Goal: Task Accomplishment & Management: Manage account settings

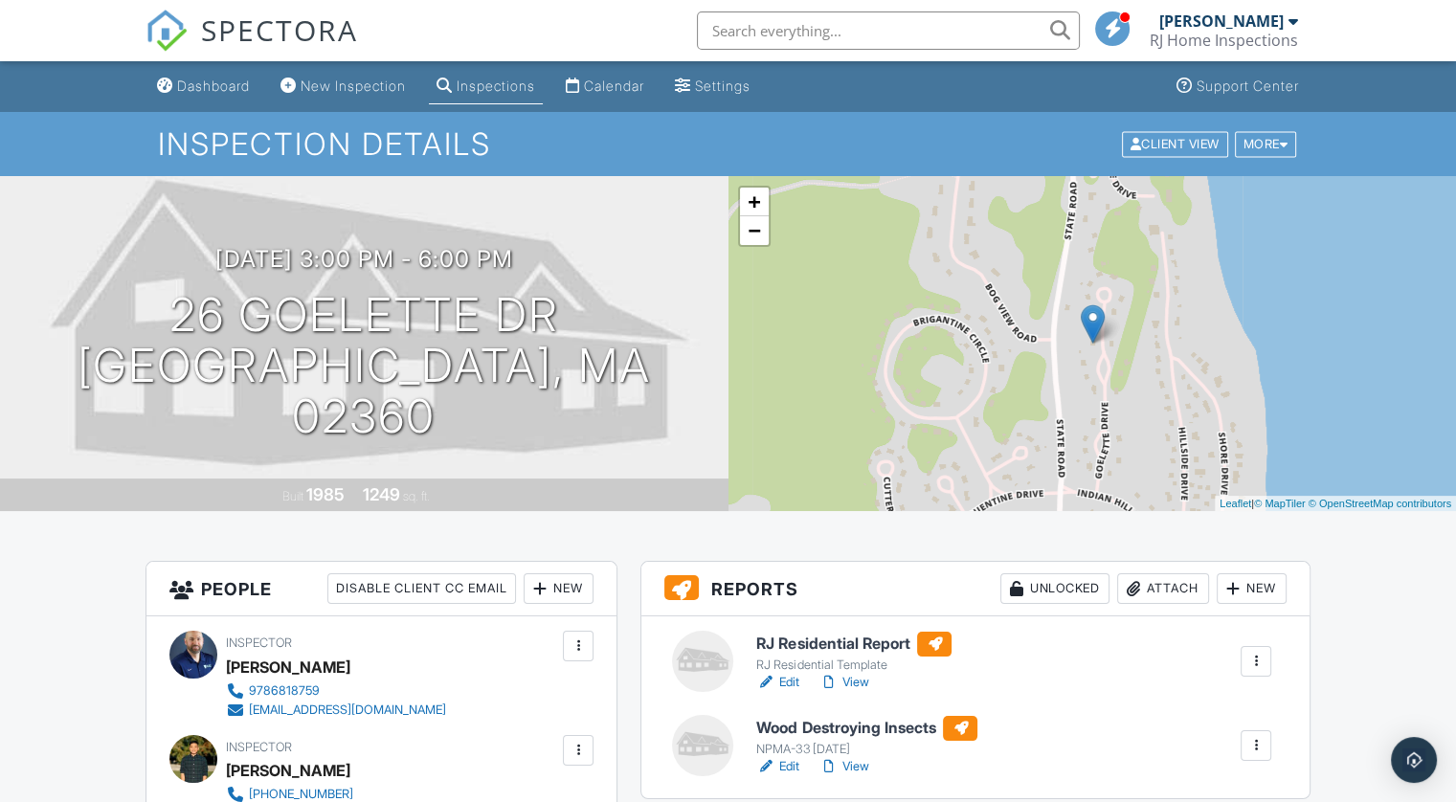
click at [444, 587] on div "Disable Client CC Email" at bounding box center [421, 589] width 189 height 31
click at [444, 587] on div "Enable Client CC Email" at bounding box center [424, 589] width 184 height 31
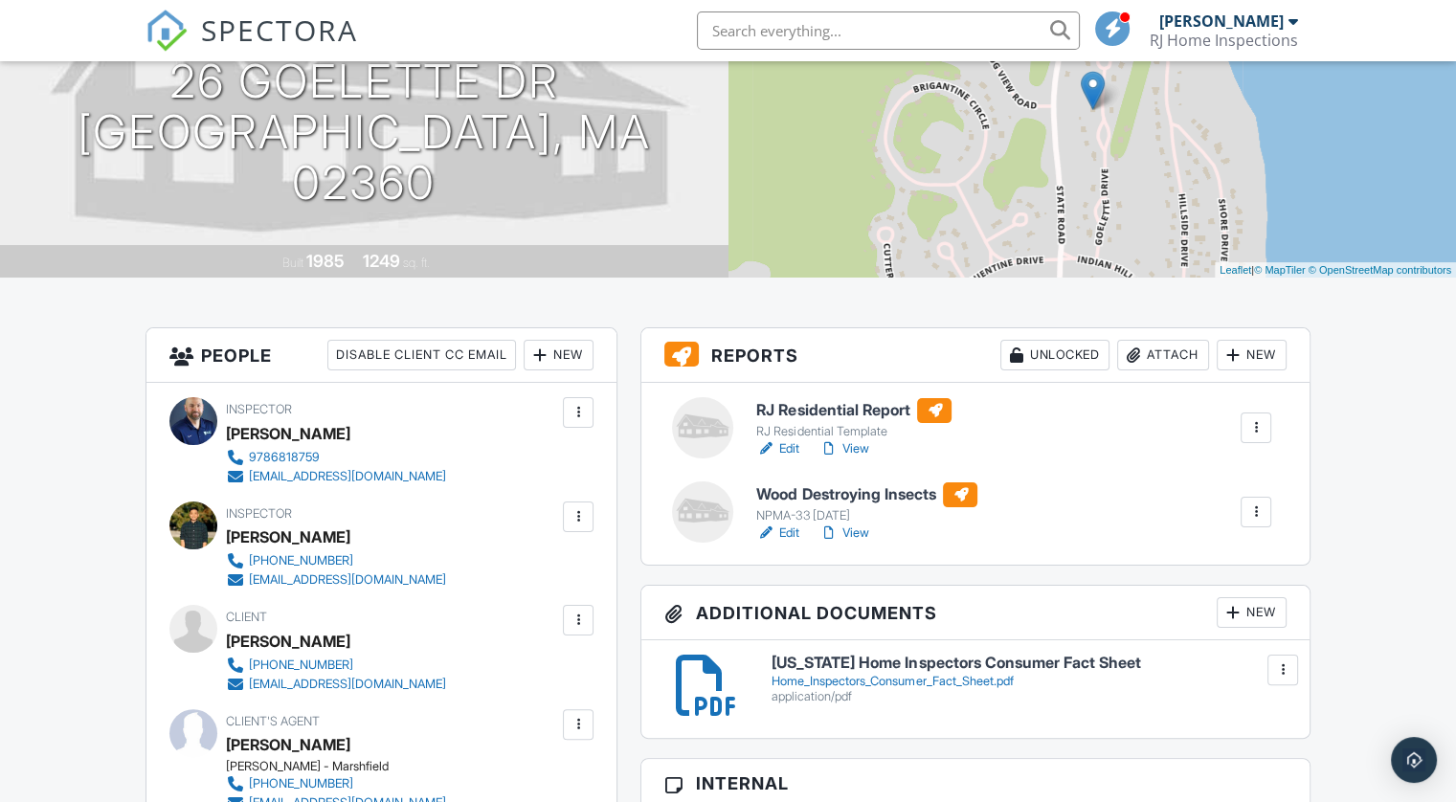
scroll to position [192, 0]
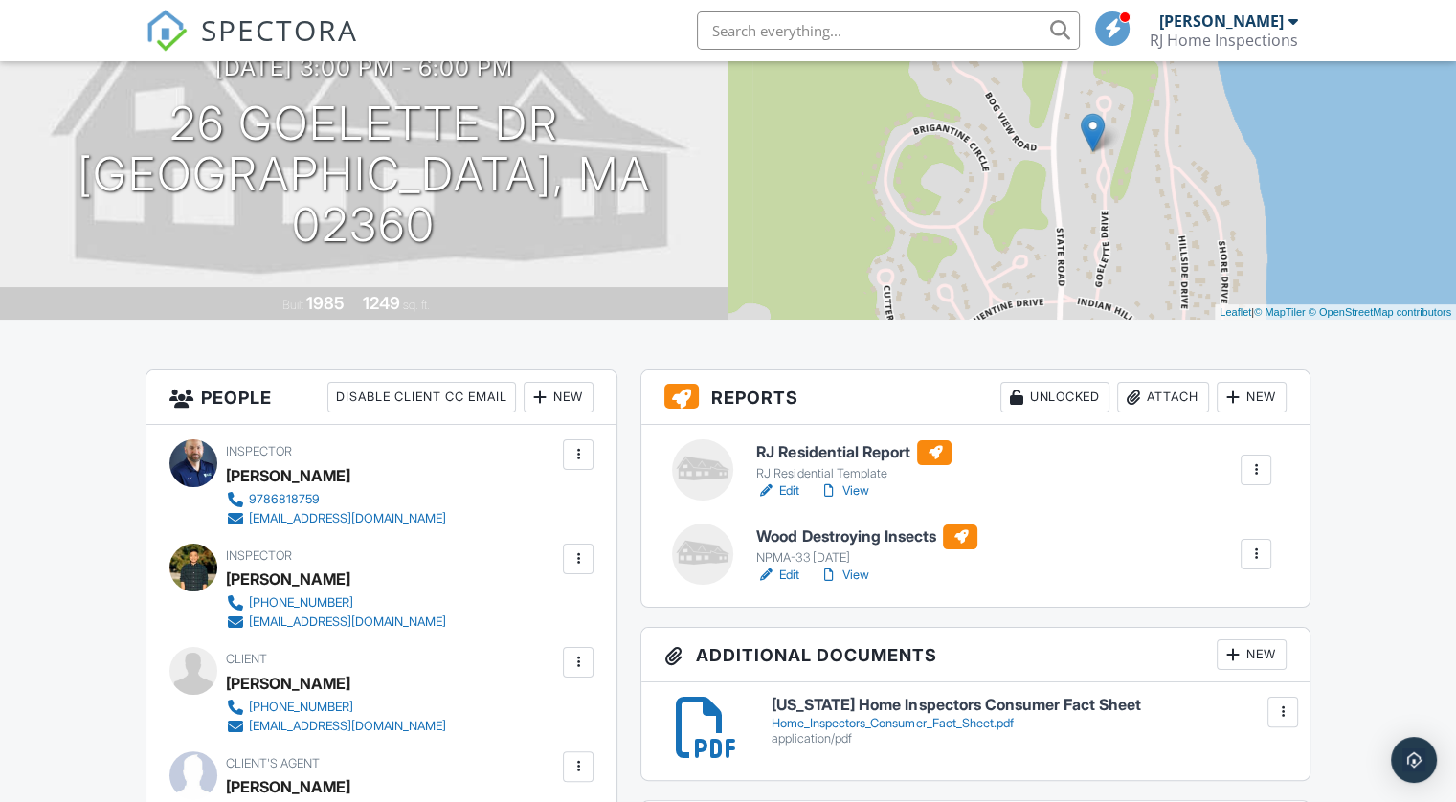
click at [1245, 466] on div at bounding box center [1256, 470] width 31 height 31
click at [856, 487] on link "View" at bounding box center [844, 491] width 50 height 19
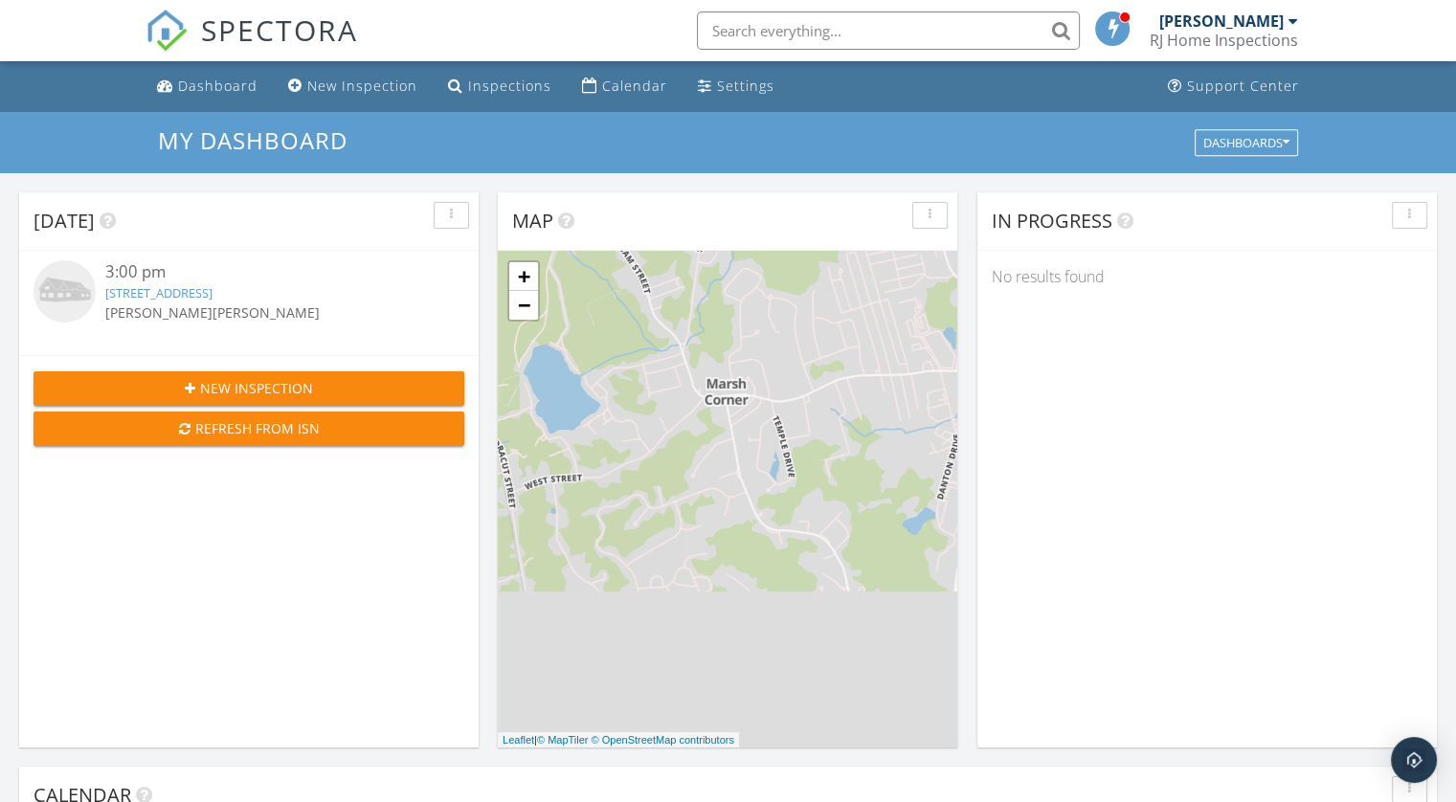
scroll to position [1772, 1486]
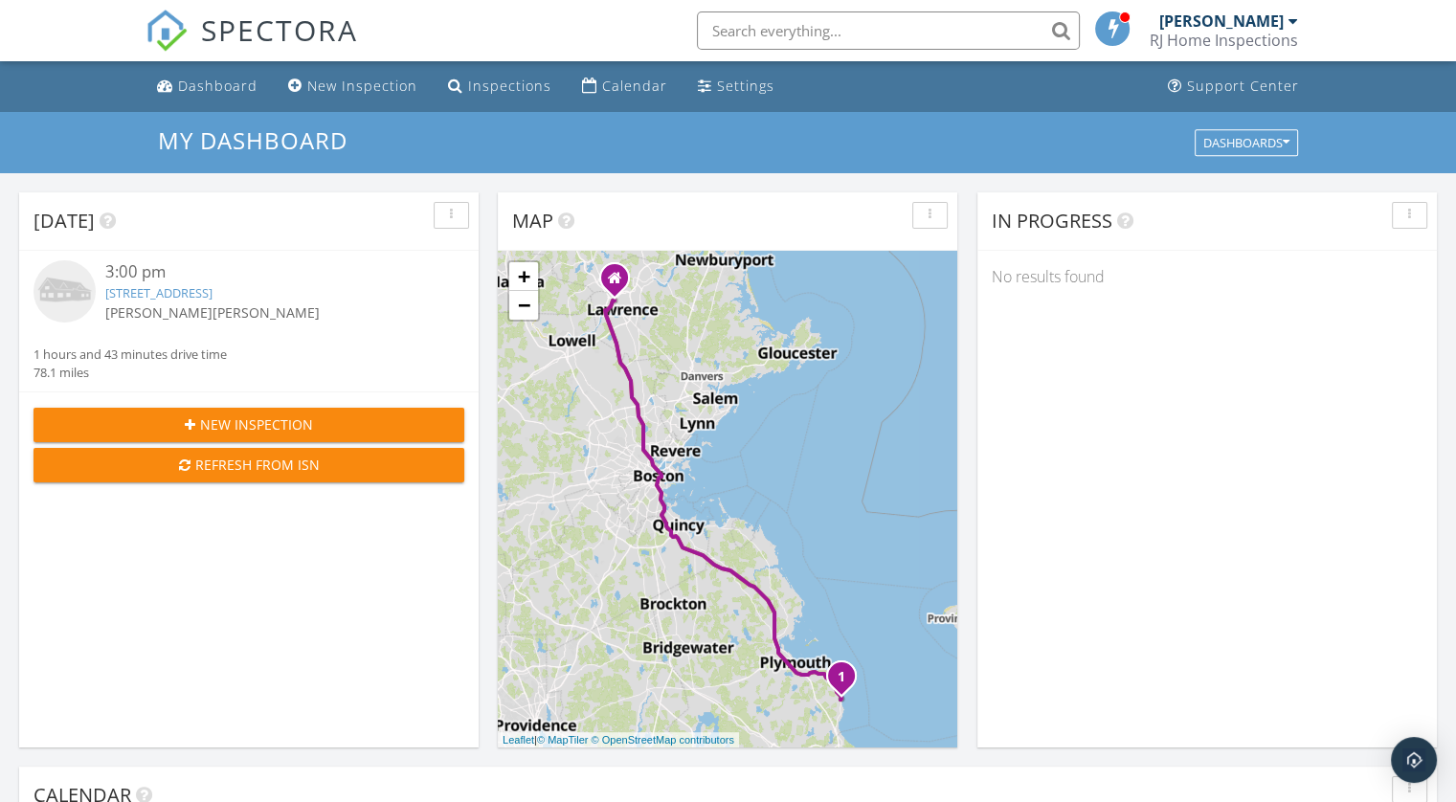
click at [448, 214] on div "button" at bounding box center [451, 215] width 18 height 13
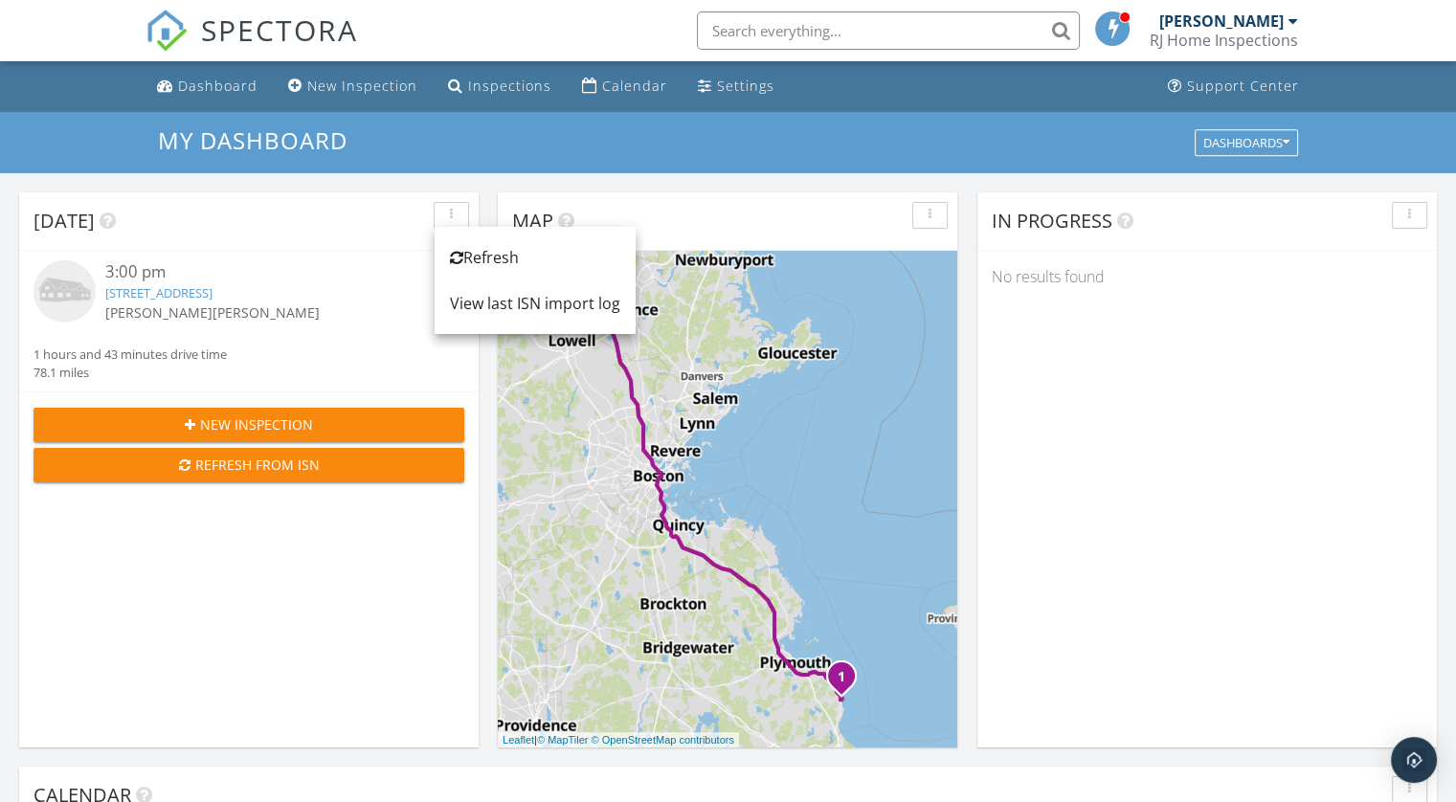
click at [448, 214] on div "button" at bounding box center [451, 215] width 18 height 13
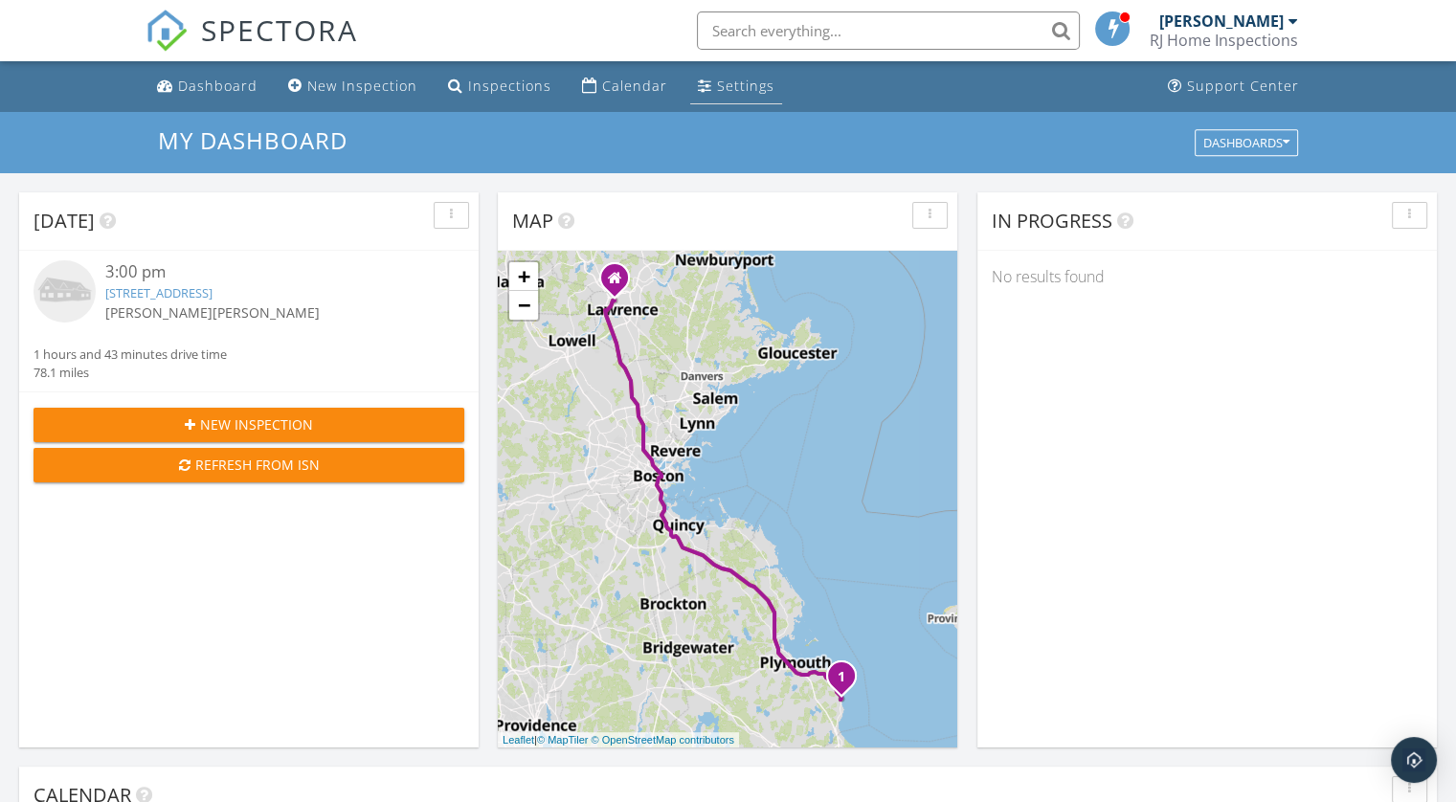
click at [717, 88] on div "Settings" at bounding box center [745, 86] width 57 height 18
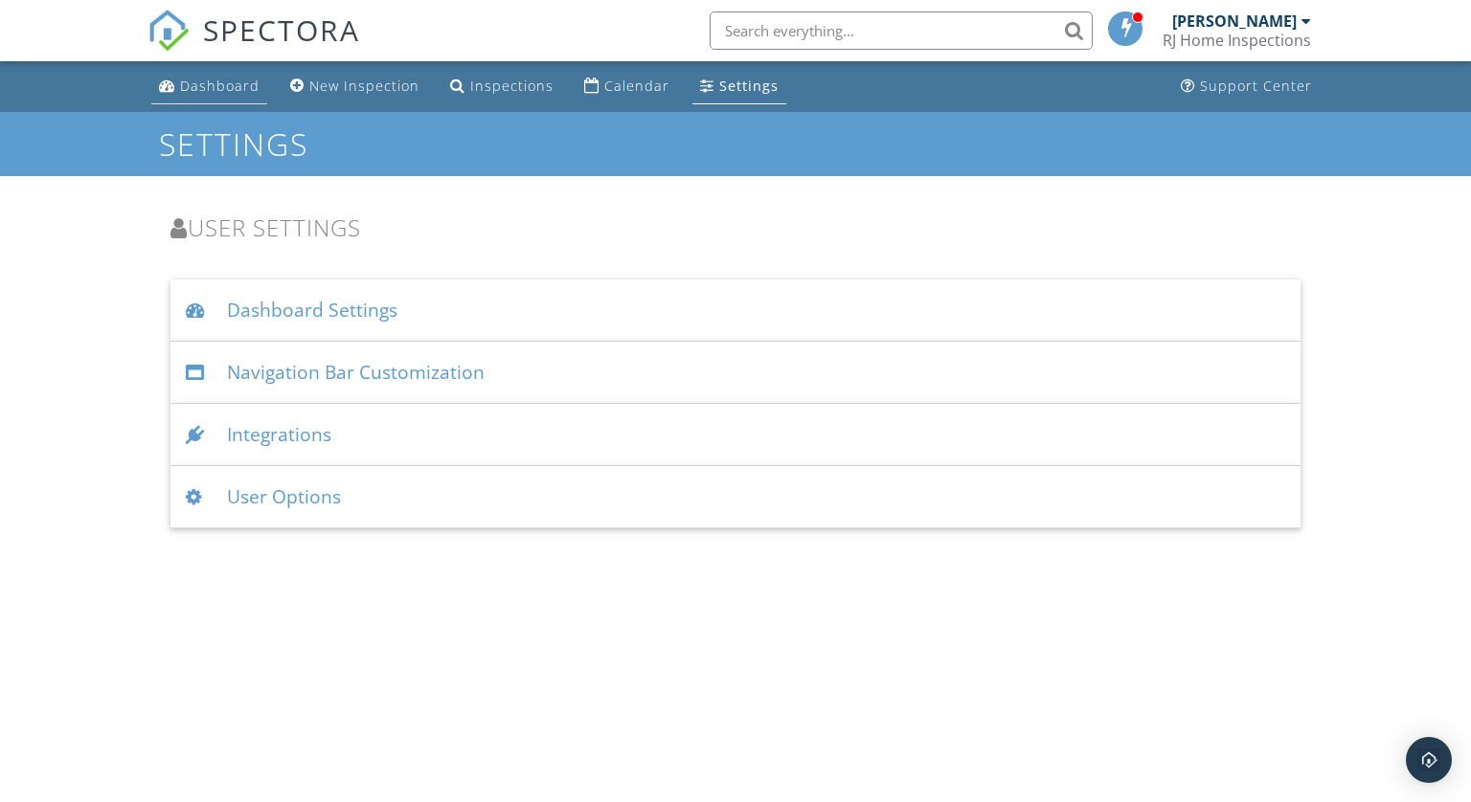
click at [243, 87] on div "Dashboard" at bounding box center [219, 86] width 79 height 18
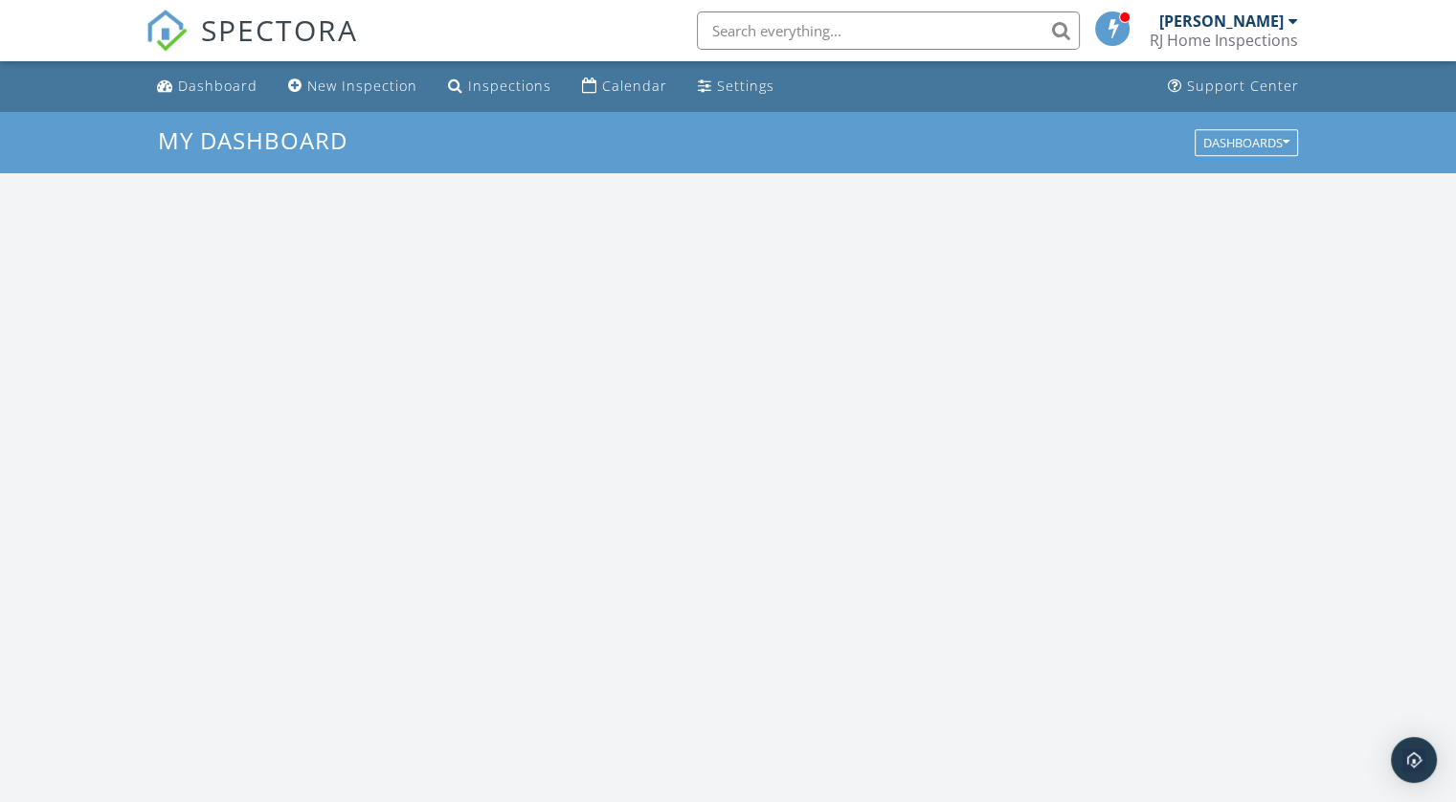
scroll to position [1772, 1486]
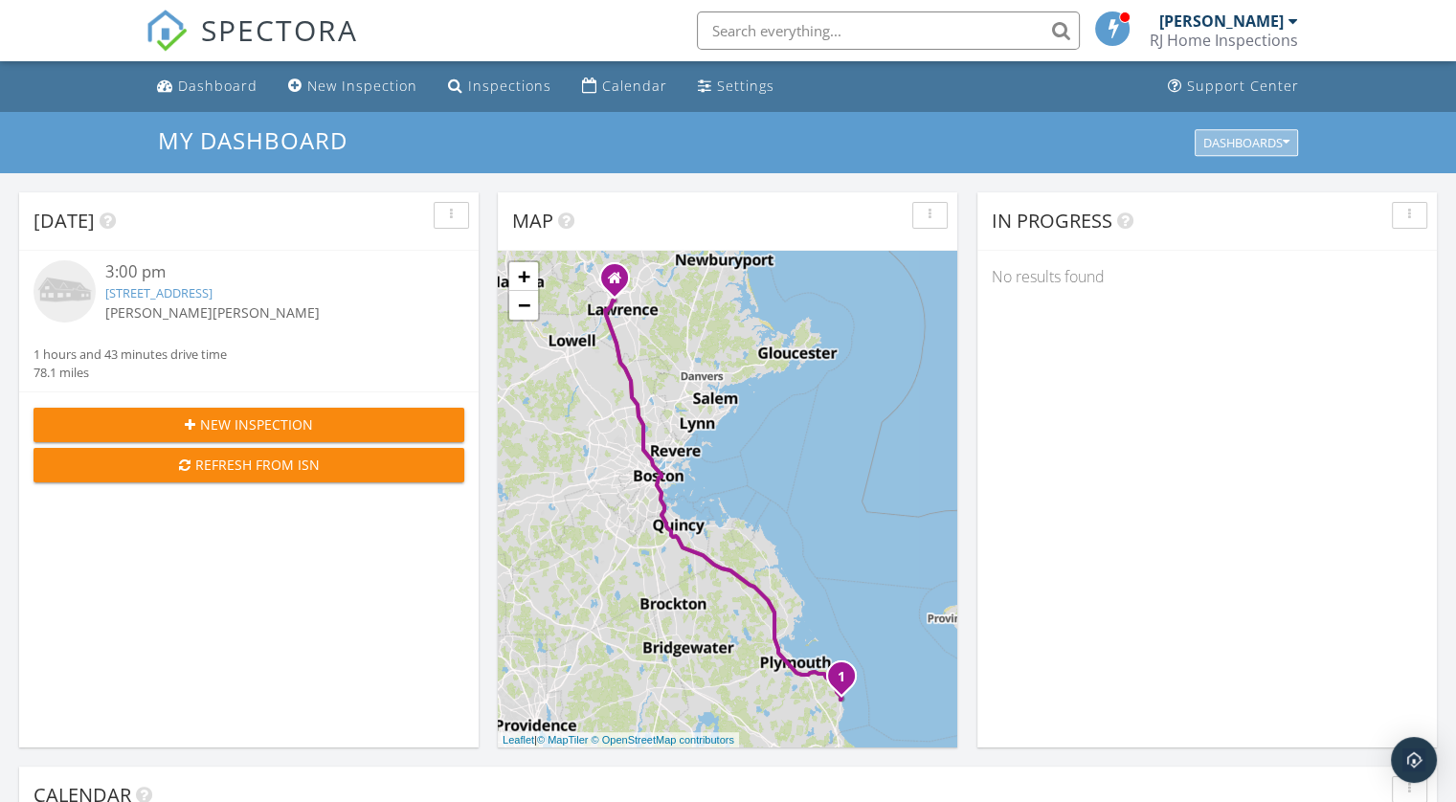
click at [1276, 152] on button "Dashboards" at bounding box center [1246, 142] width 103 height 27
click at [1259, 187] on span "My Dashboard" at bounding box center [1257, 185] width 106 height 21
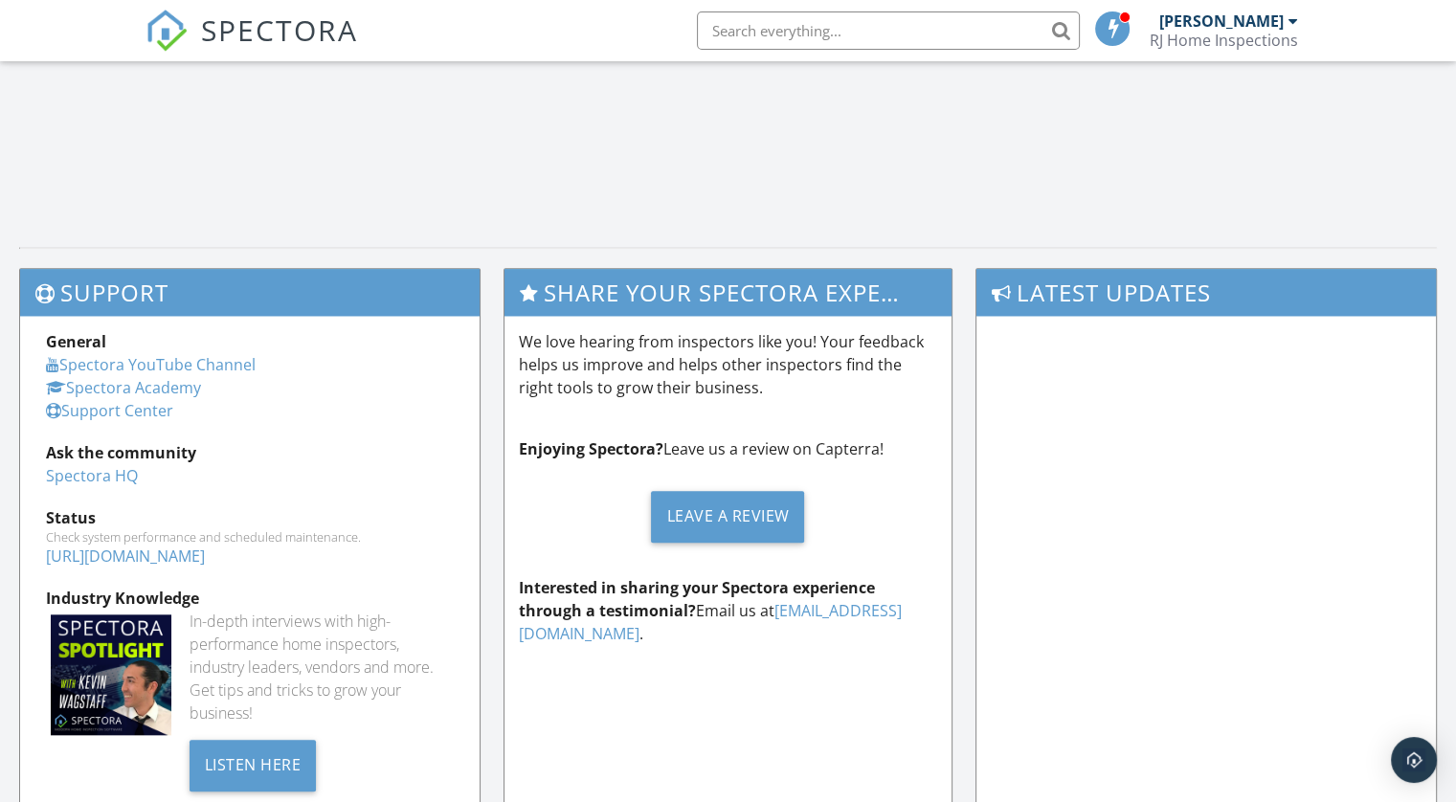
scroll to position [1724, 0]
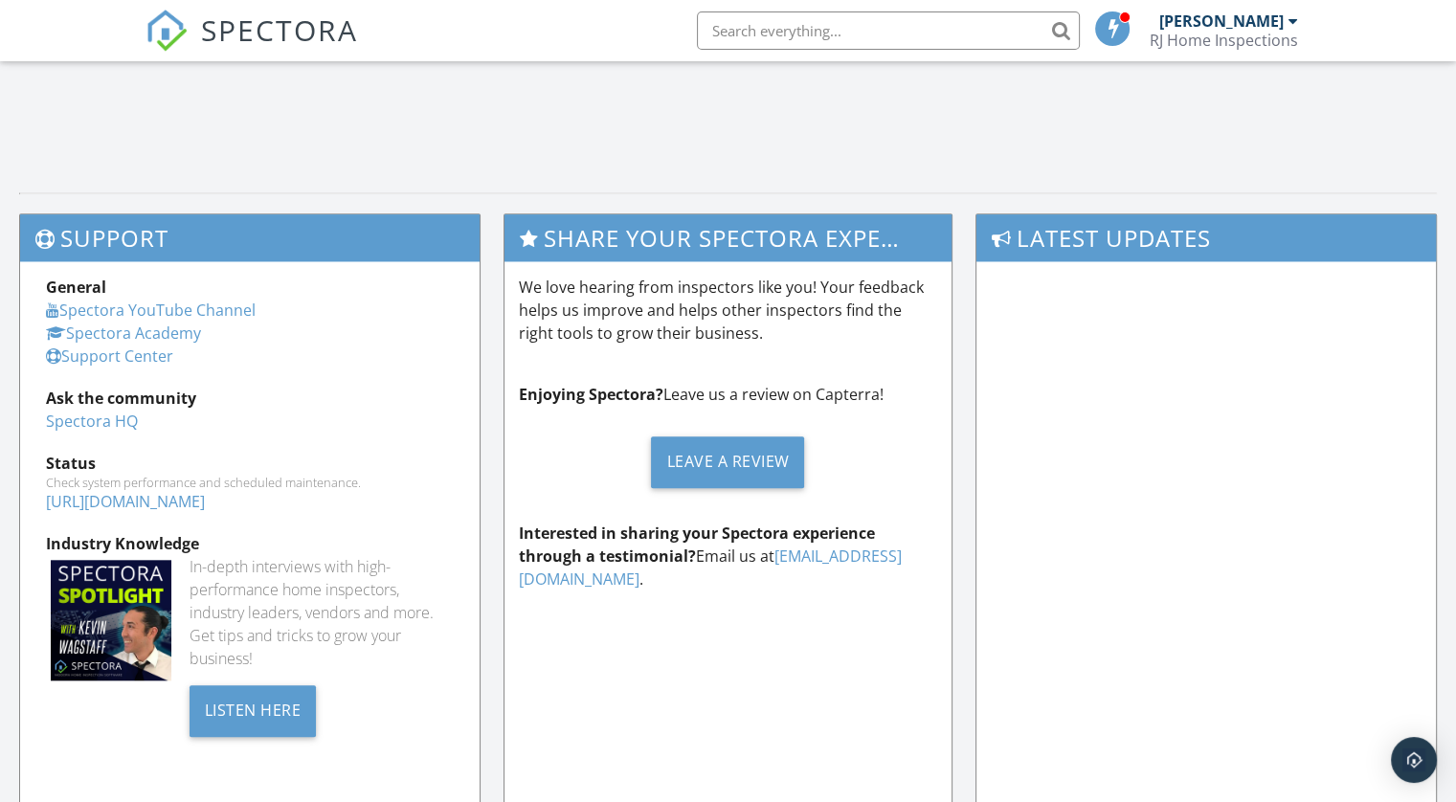
click at [162, 328] on link "Spectora Academy" at bounding box center [123, 333] width 155 height 21
click at [1222, 20] on div "[PERSON_NAME]" at bounding box center [1222, 20] width 124 height 19
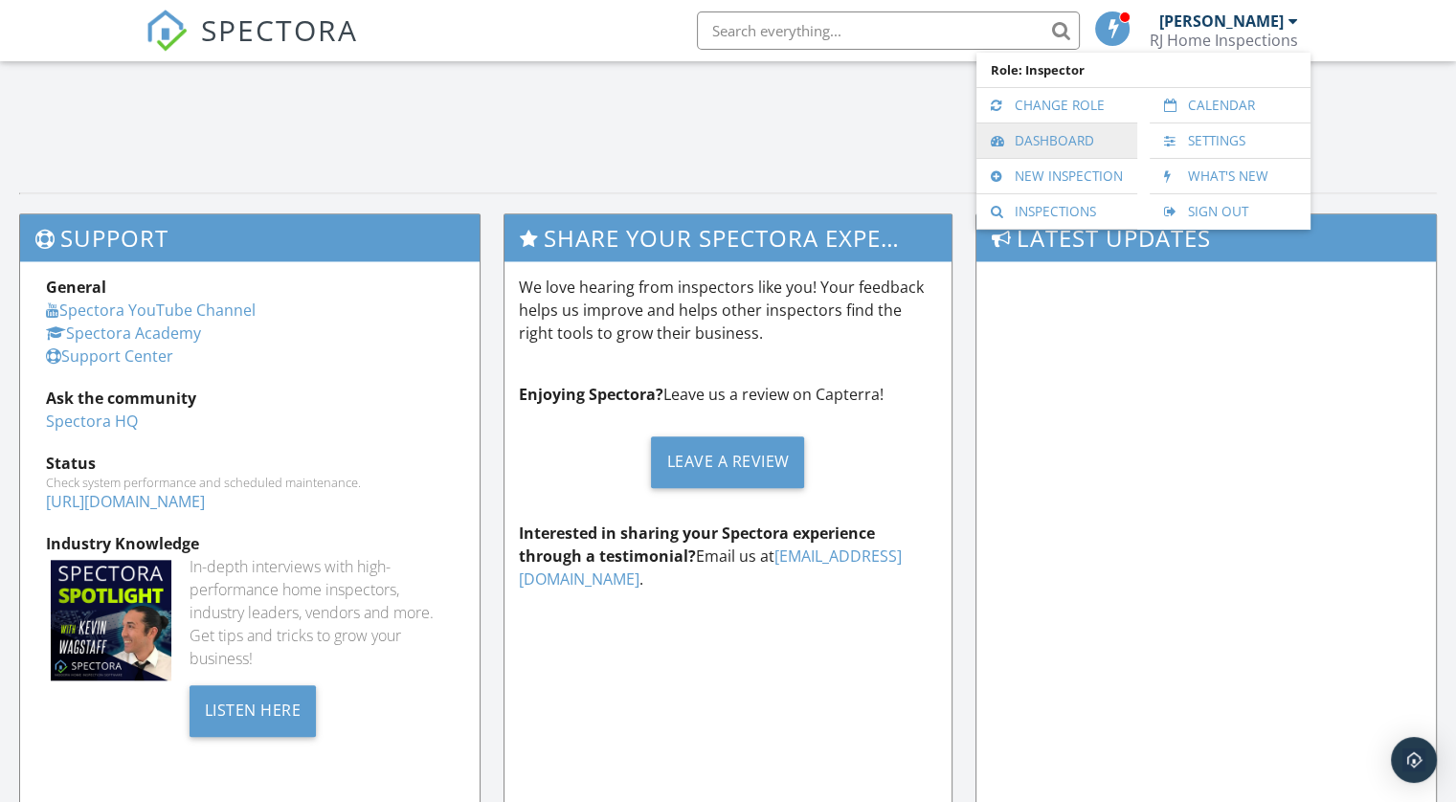
click at [1049, 145] on link "Dashboard" at bounding box center [1057, 141] width 142 height 34
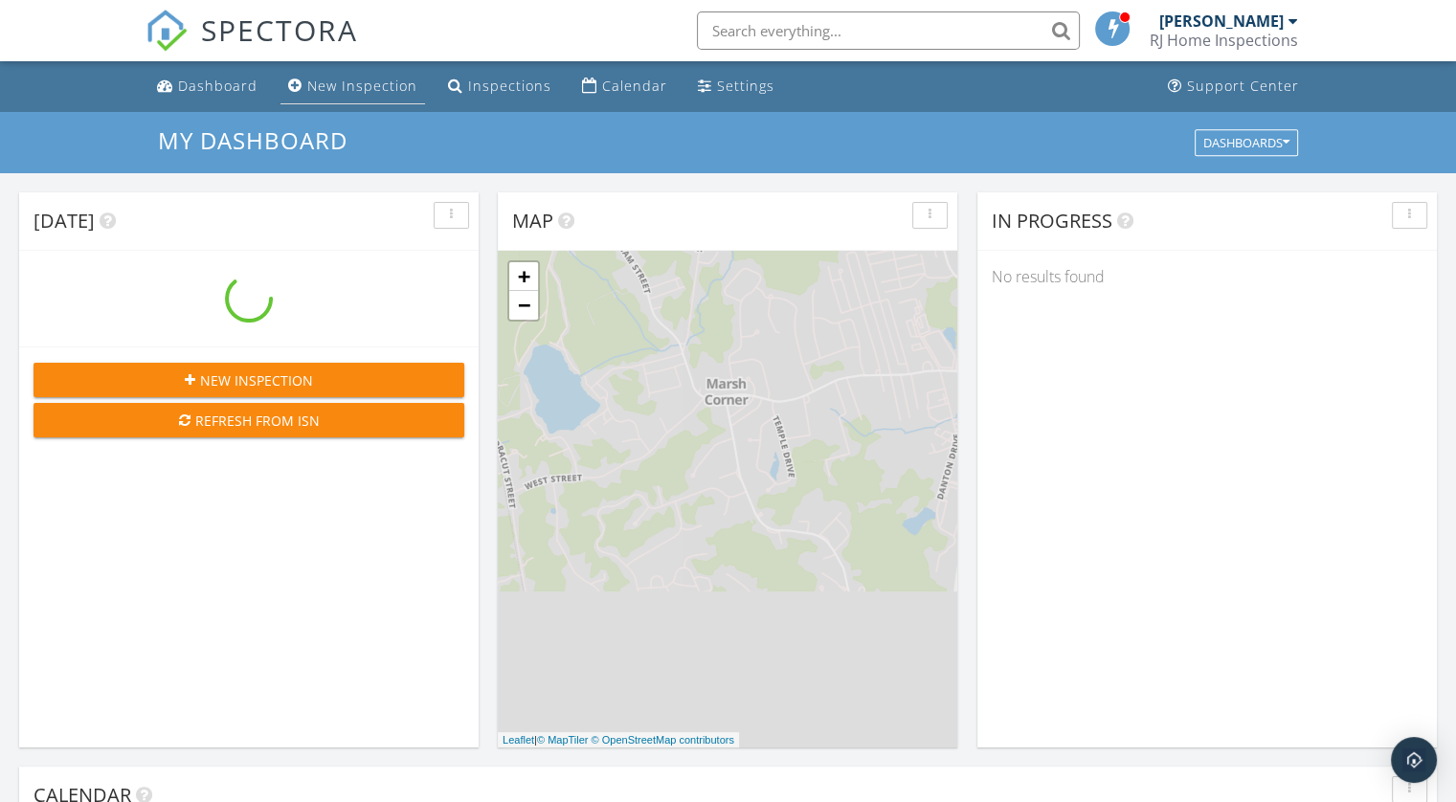
scroll to position [1772, 1486]
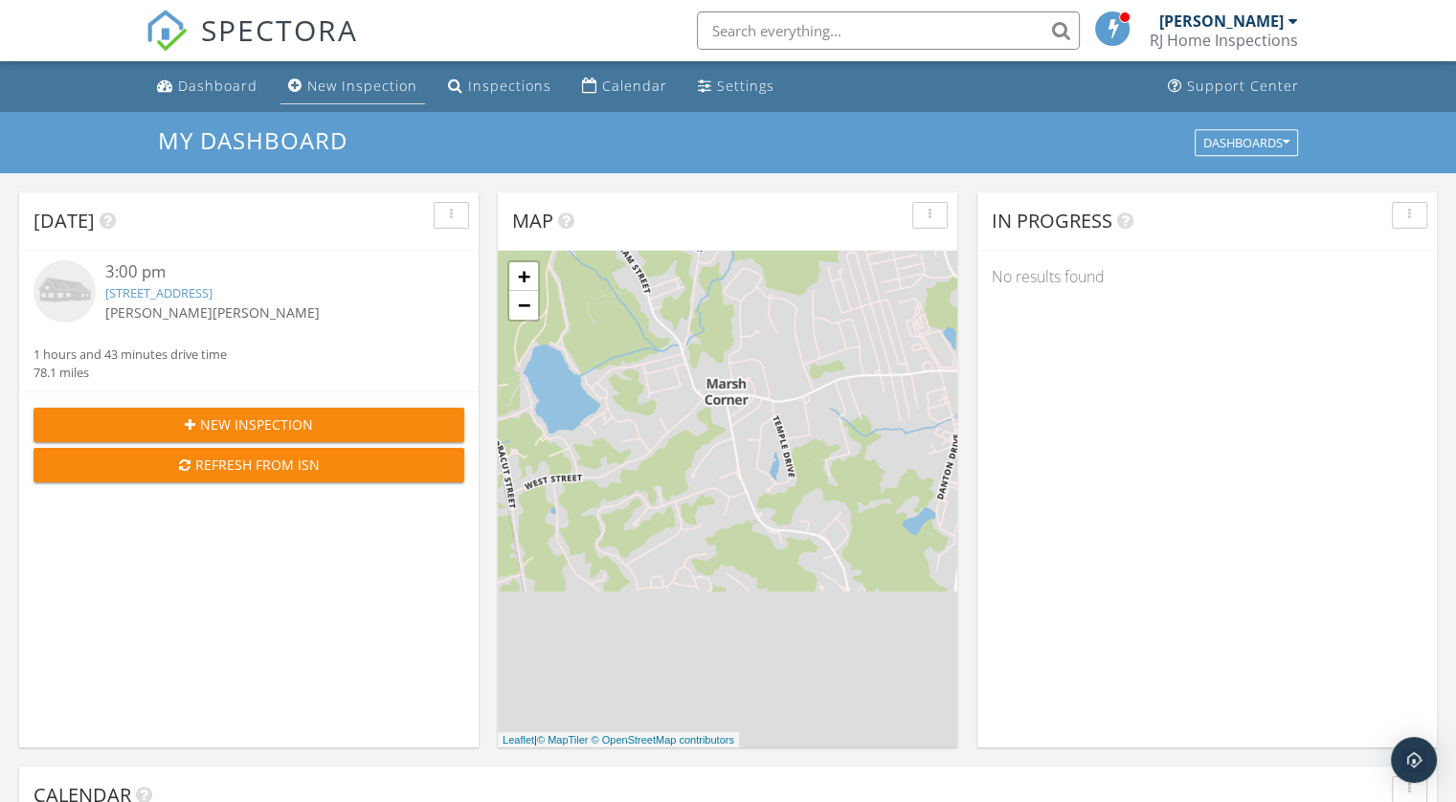
click at [360, 87] on div "New Inspection" at bounding box center [362, 86] width 110 height 18
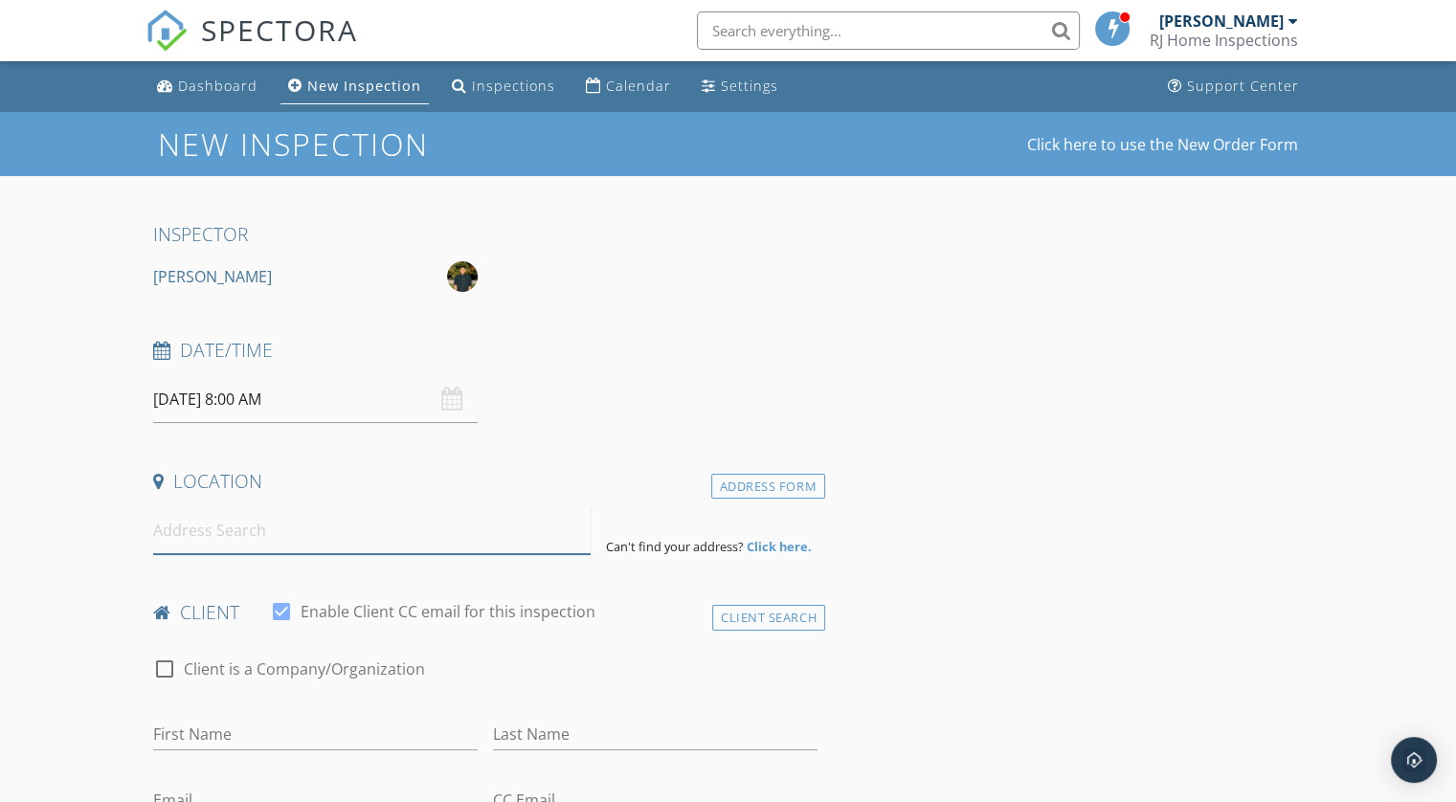
click at [245, 533] on input at bounding box center [372, 530] width 438 height 47
click at [234, 87] on div "Dashboard" at bounding box center [217, 86] width 79 height 18
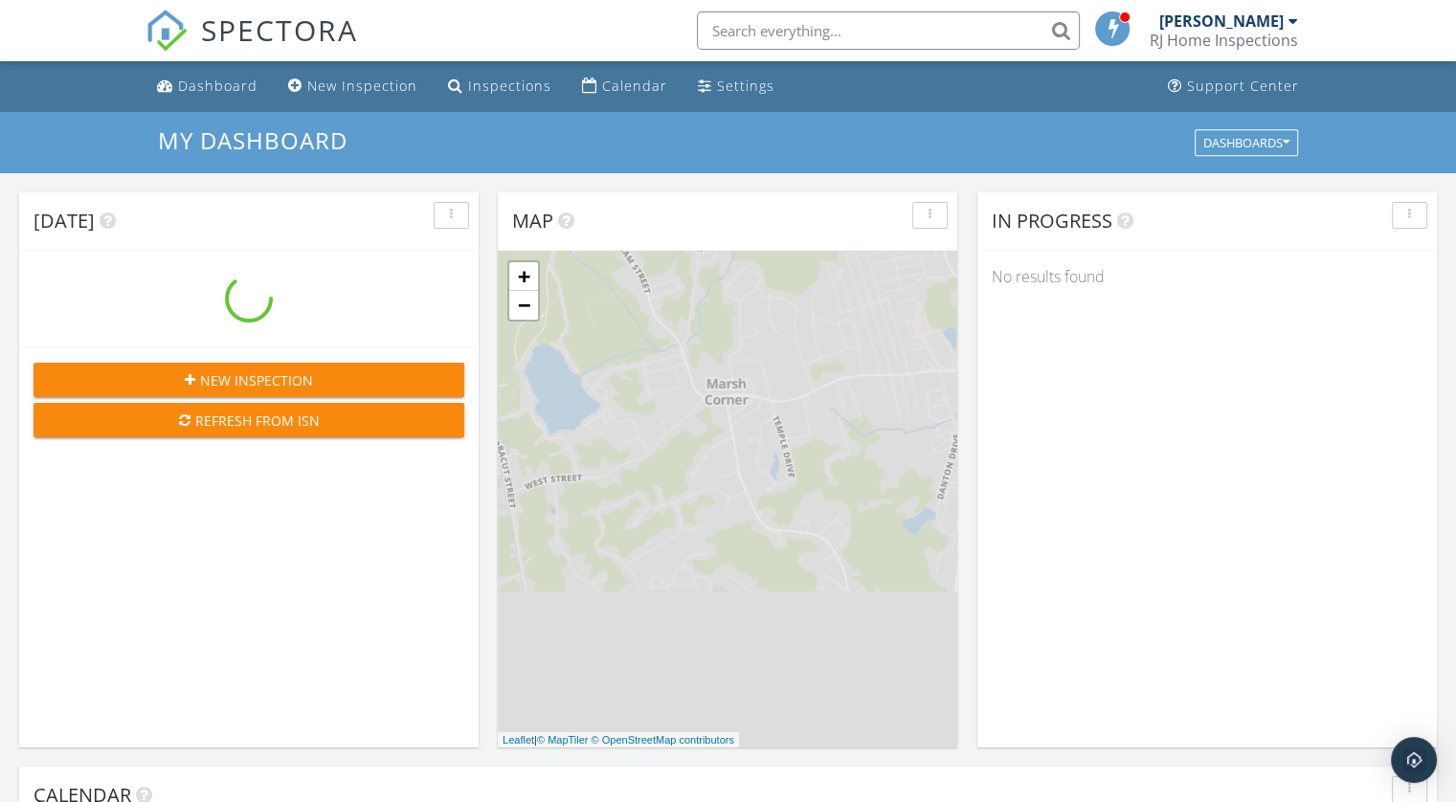
scroll to position [1772, 1486]
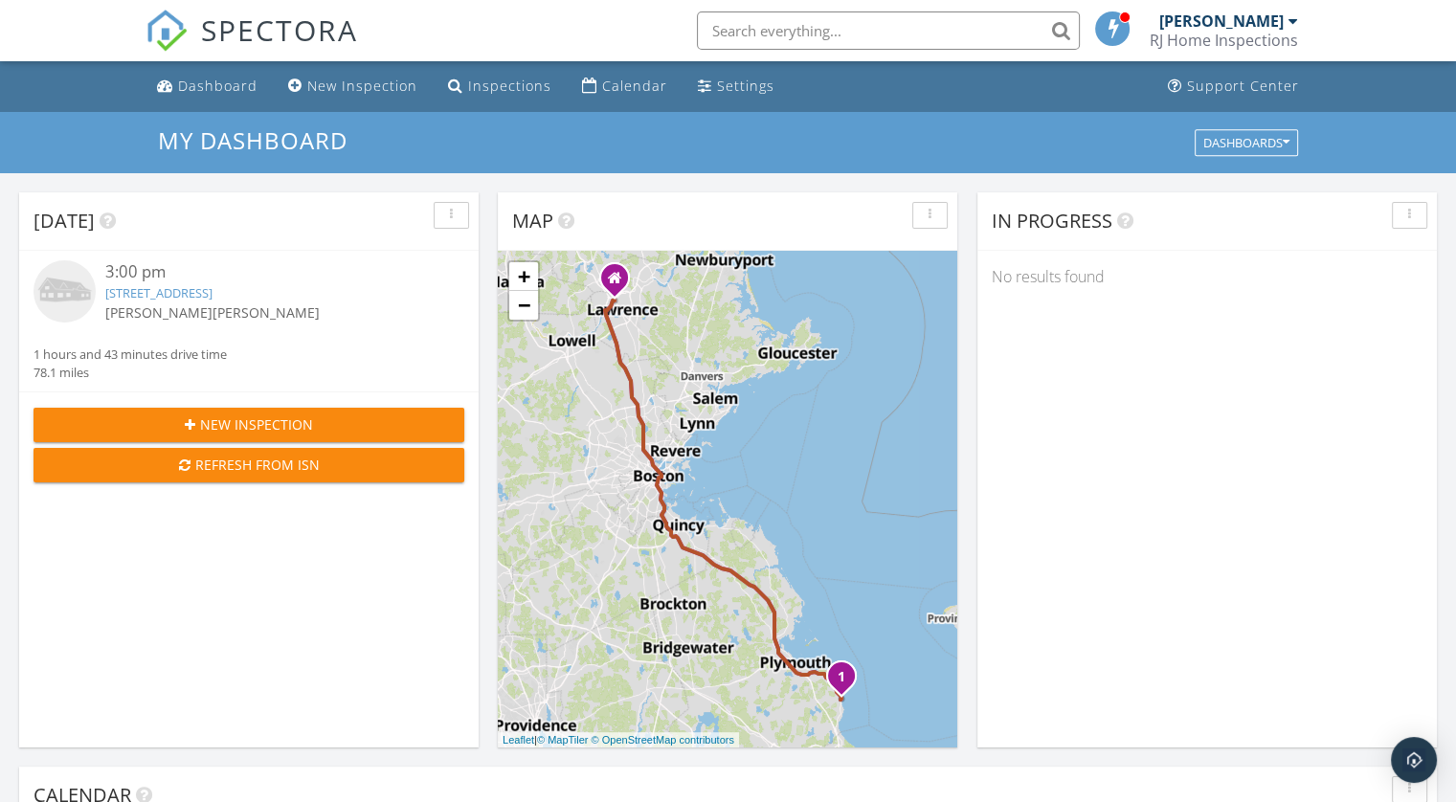
click at [147, 271] on div "3:00 pm" at bounding box center [267, 272] width 324 height 24
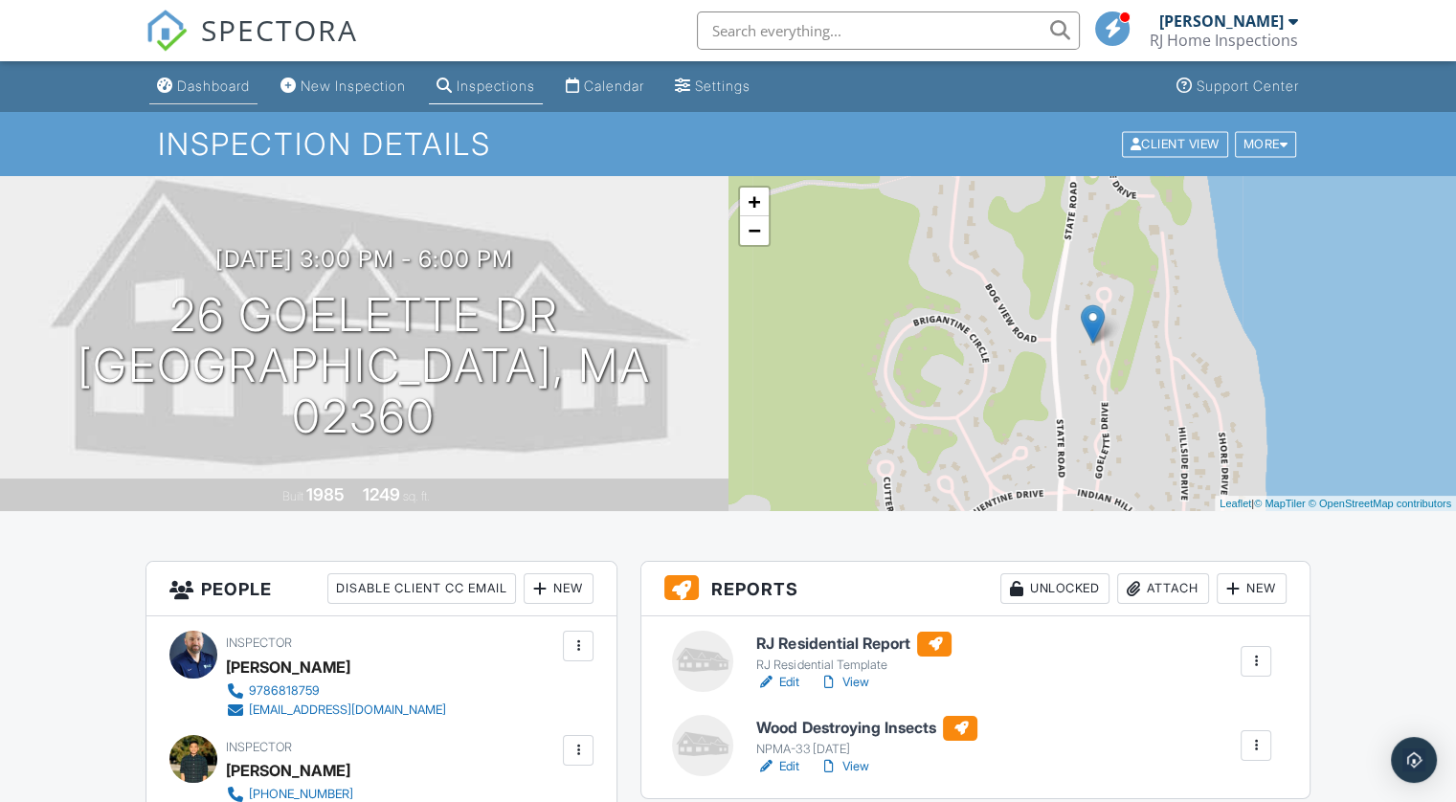
click at [221, 82] on div "Dashboard" at bounding box center [213, 86] width 73 height 16
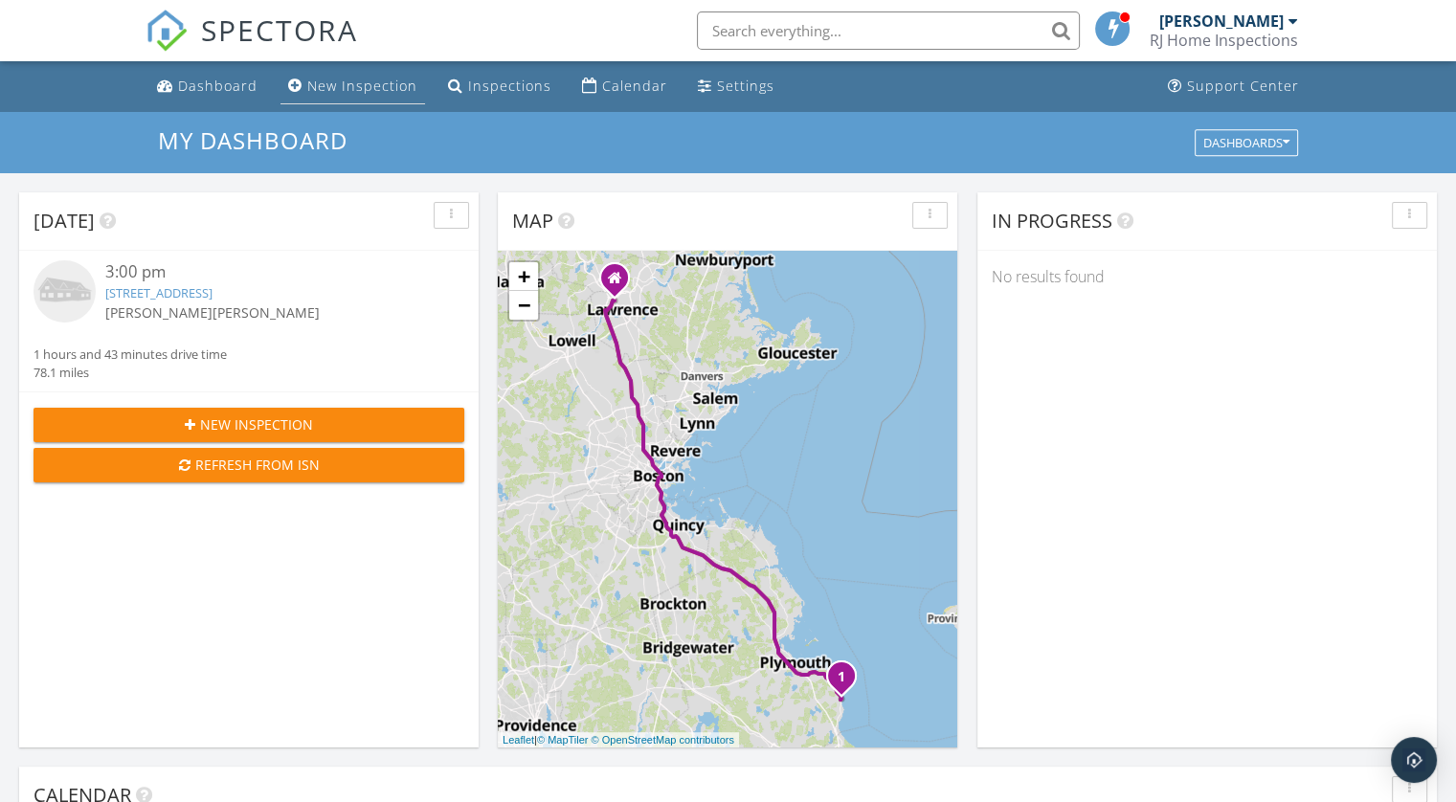
click at [343, 79] on div "New Inspection" at bounding box center [362, 86] width 110 height 18
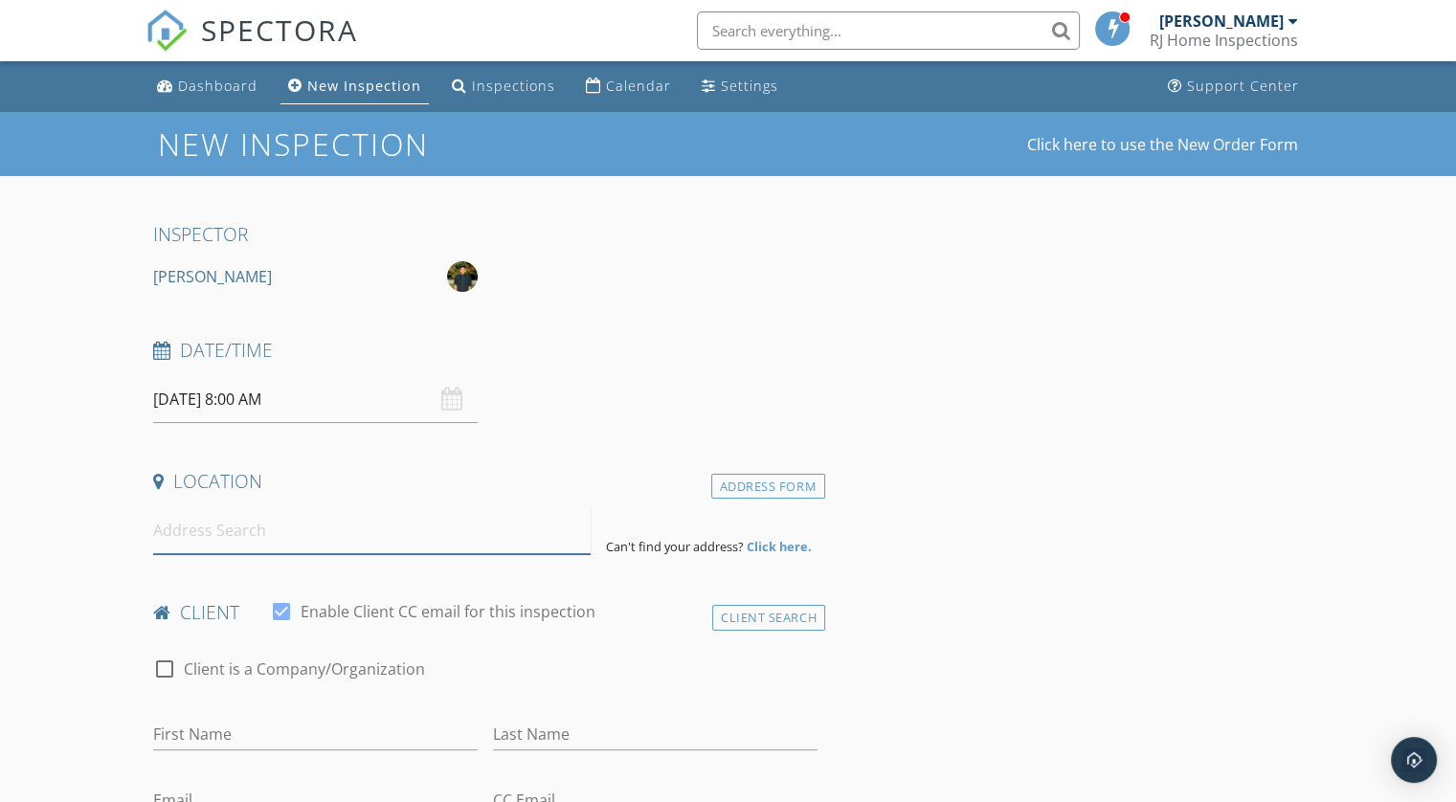
click at [241, 533] on input at bounding box center [372, 530] width 438 height 47
